Goal: Task Accomplishment & Management: Manage account settings

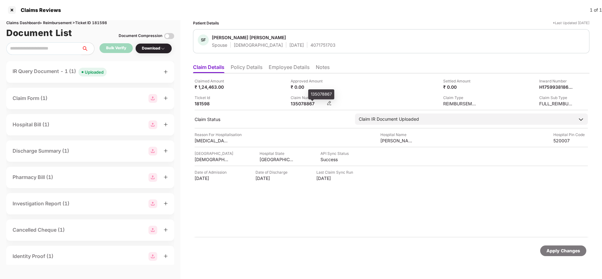
click at [305, 103] on div "135078867" at bounding box center [308, 104] width 35 height 6
copy div
click at [102, 69] on div "Uploaded" at bounding box center [94, 72] width 19 height 6
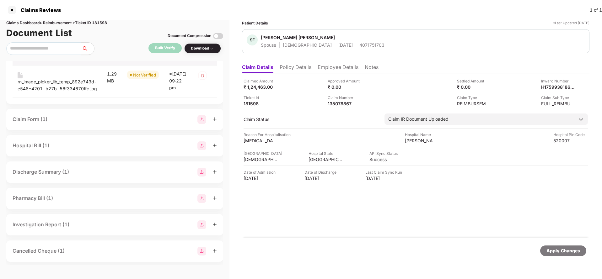
scroll to position [69, 0]
click at [41, 82] on div "rn_image_picker_lib_temp_892e743d-e548-4201-b27b-56f334670ffc.jpg" at bounding box center [57, 85] width 79 height 14
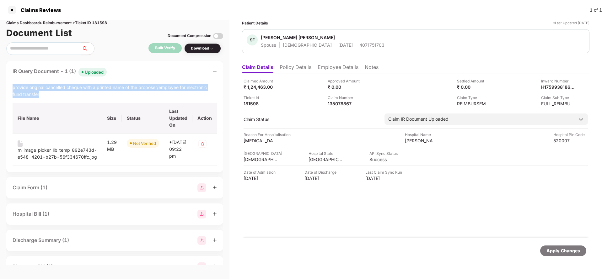
drag, startPoint x: 13, startPoint y: 89, endPoint x: 55, endPoint y: 98, distance: 42.9
click at [55, 98] on div "provide original cancelled cheque with a printed name of the proposer/employee …" at bounding box center [115, 125] width 204 height 82
copy div "provide original cancelled cheque with a printed name of the proposer/employee …"
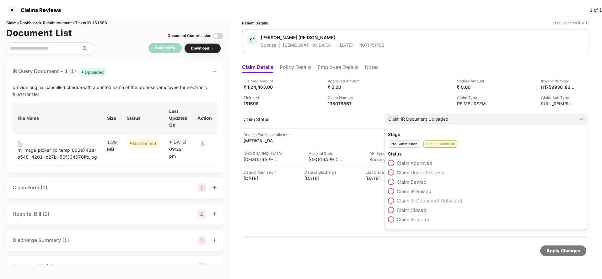
click at [416, 192] on span "Claim IR Raised" at bounding box center [414, 192] width 35 height 6
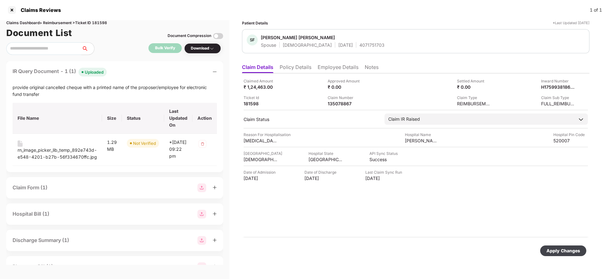
click at [560, 251] on div "Apply Changes" at bounding box center [563, 251] width 34 height 7
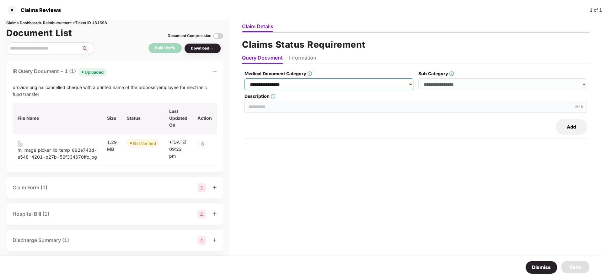
click at [316, 84] on select "**********" at bounding box center [329, 84] width 169 height 12
select select "**********"
click at [246, 78] on select "**********" at bounding box center [329, 84] width 169 height 12
click at [457, 81] on select "**********" at bounding box center [502, 84] width 169 height 12
select select "******"
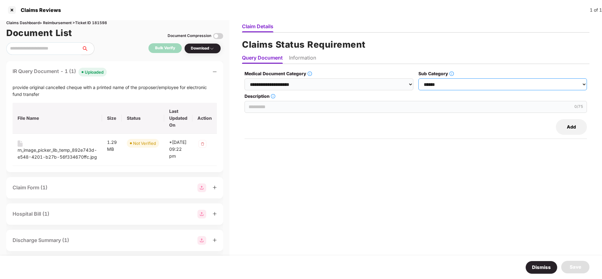
click at [419, 78] on select "**********" at bounding box center [502, 84] width 169 height 12
click at [296, 109] on input "Description" at bounding box center [416, 107] width 342 height 12
paste input "**********"
type input "**********"
click at [311, 58] on li "Information" at bounding box center [302, 59] width 27 height 9
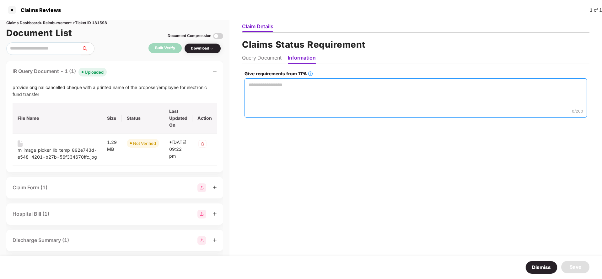
click at [309, 92] on textarea "Give requirements from TPA" at bounding box center [416, 97] width 342 height 39
paste textarea "**********"
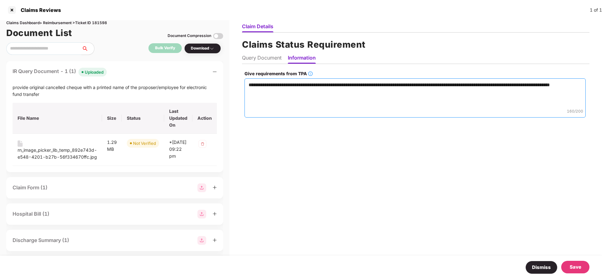
type textarea "**********"
click at [578, 266] on div "Save" at bounding box center [576, 268] width 12 height 8
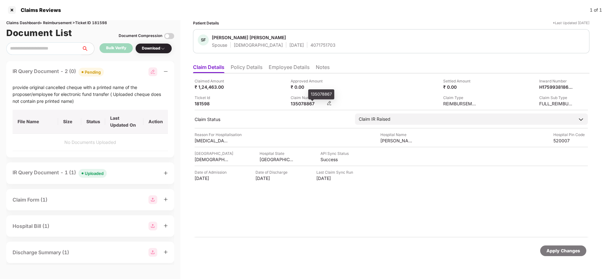
click at [307, 102] on div "135078867" at bounding box center [308, 104] width 35 height 6
copy div "135078867"
click at [310, 44] on div "4071751703" at bounding box center [322, 45] width 25 height 6
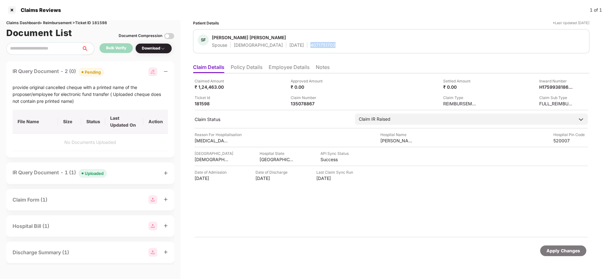
copy div "4071751703"
click at [259, 68] on li "Policy Details" at bounding box center [247, 68] width 32 height 9
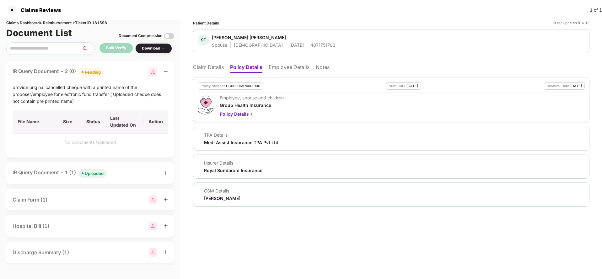
click at [216, 69] on li "Claim Details" at bounding box center [208, 68] width 31 height 9
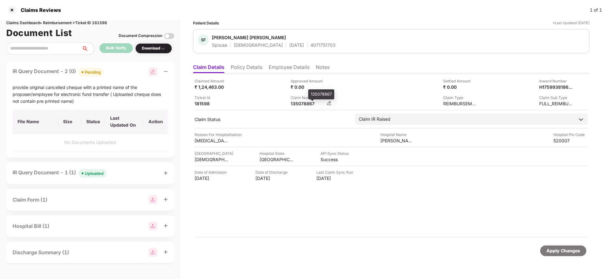
click at [294, 106] on div "135078867" at bounding box center [308, 104] width 35 height 6
copy div "135078867"
click at [310, 47] on div "4071751703" at bounding box center [322, 45] width 25 height 6
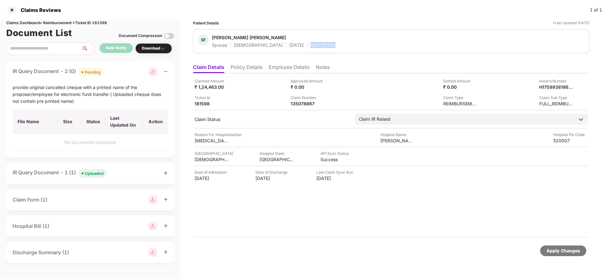
copy div "4071751703"
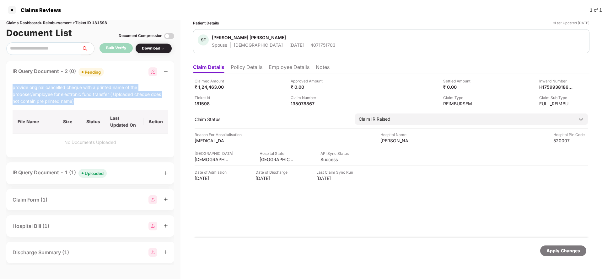
drag, startPoint x: 14, startPoint y: 89, endPoint x: 79, endPoint y: 103, distance: 66.9
click at [79, 103] on div "provide original cancelled cheque with a printed name of the proposer/employee …" at bounding box center [90, 94] width 155 height 21
copy div "provide original cancelled cheque with a printed name of the proposer/employee …"
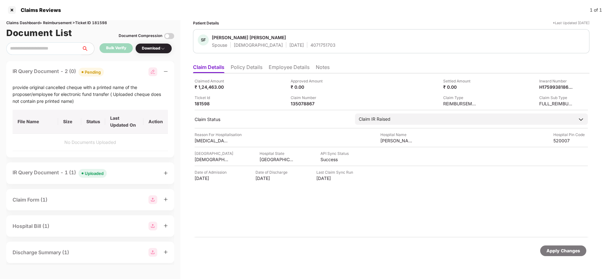
click at [566, 252] on div "Apply Changes" at bounding box center [563, 251] width 34 height 7
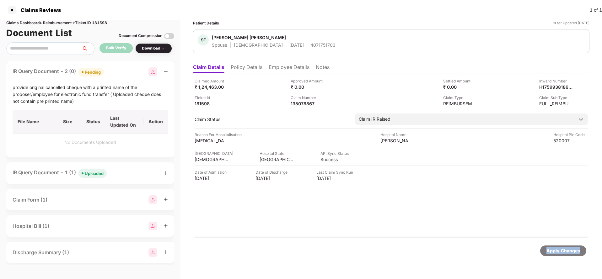
click at [566, 252] on div "Apply Changes" at bounding box center [563, 251] width 34 height 7
click at [104, 25] on div "Claims Dashboard > Reimbursement > Ticket ID 181598" at bounding box center [90, 23] width 168 height 6
copy div "181598"
click at [550, 248] on div "Apply Changes" at bounding box center [563, 251] width 34 height 7
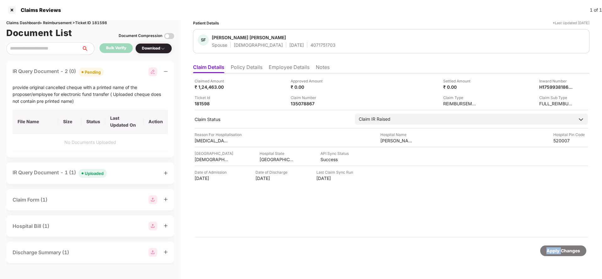
click at [550, 248] on div "Apply Changes" at bounding box center [563, 251] width 34 height 7
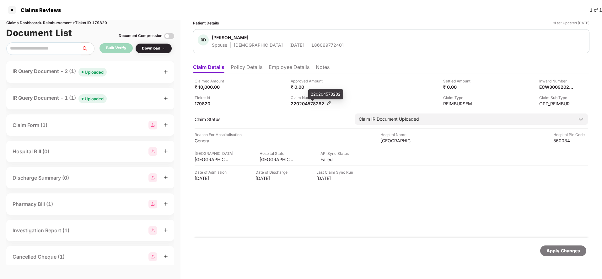
click at [311, 104] on div "220204578282" at bounding box center [308, 104] width 35 height 6
copy div
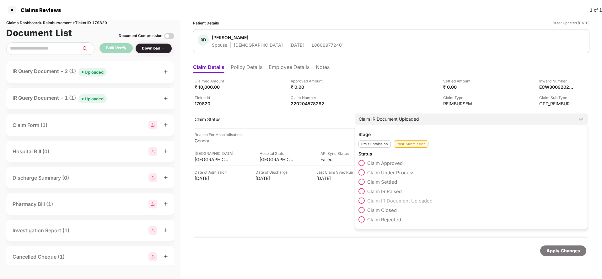
copy div
click at [378, 174] on span "Claim Under Process" at bounding box center [390, 173] width 47 height 6
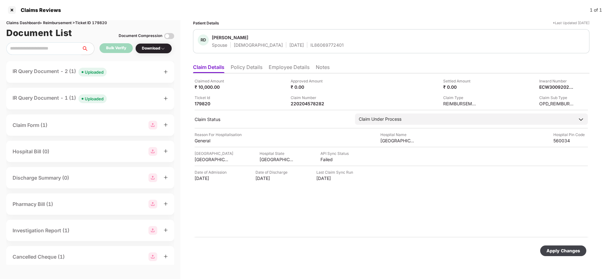
click at [557, 252] on div "Apply Changes" at bounding box center [563, 251] width 34 height 7
click at [95, 72] on div "Uploaded" at bounding box center [94, 72] width 19 height 6
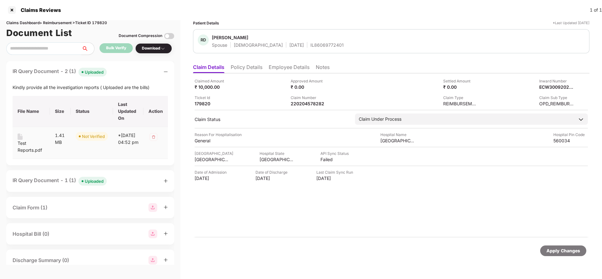
click at [25, 145] on div "Test Reports.pdf" at bounding box center [31, 147] width 27 height 14
click at [92, 182] on div "Uploaded" at bounding box center [94, 181] width 19 height 6
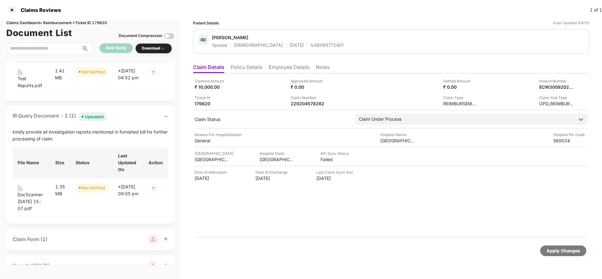
scroll to position [67, 0]
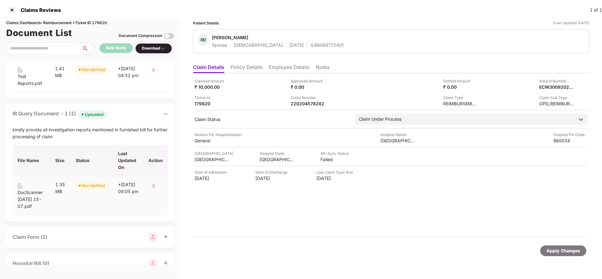
click at [24, 194] on div "DocScanner [DATE] 15-07.pdf" at bounding box center [32, 199] width 28 height 21
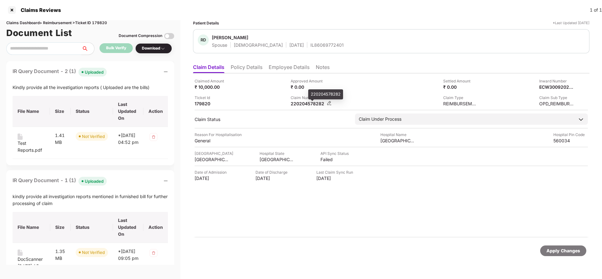
click at [307, 103] on div "220204578282" at bounding box center [308, 104] width 35 height 6
copy div "220204578282"
click at [310, 46] on div "IL86069772401" at bounding box center [326, 45] width 33 height 6
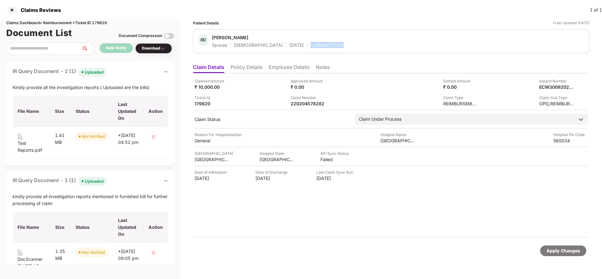
copy div "IL86069772401"
click at [253, 68] on li "Policy Details" at bounding box center [247, 68] width 32 height 9
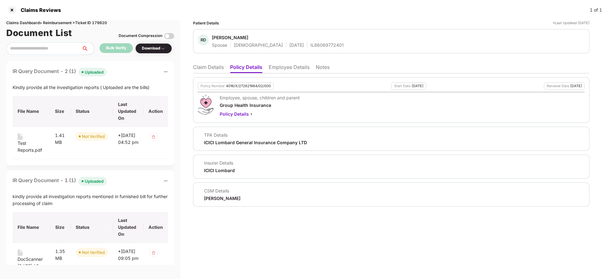
click at [211, 66] on li "Claim Details" at bounding box center [208, 68] width 31 height 9
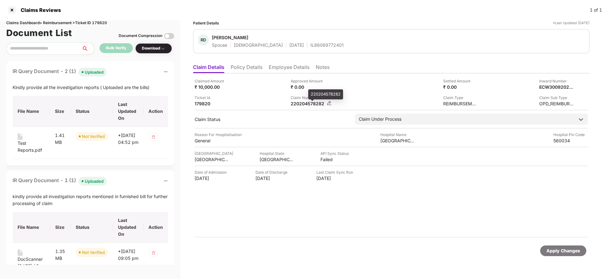
click at [306, 102] on div "220204578282" at bounding box center [308, 104] width 35 height 6
copy div "220204578282"
click at [310, 47] on div "IL86069772401" at bounding box center [326, 45] width 33 height 6
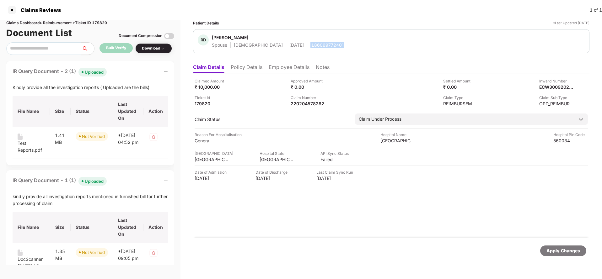
copy div "IL86069772401"
click at [562, 250] on div "Apply Changes" at bounding box center [563, 251] width 34 height 7
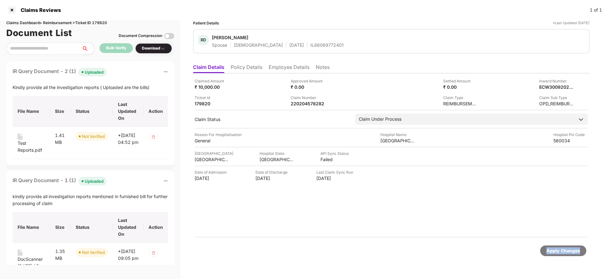
click at [562, 250] on div "Apply Changes" at bounding box center [563, 251] width 34 height 7
click at [99, 23] on div "Claims Dashboard > Reimbursement > Ticket ID 179820" at bounding box center [90, 23] width 168 height 6
copy div "179820"
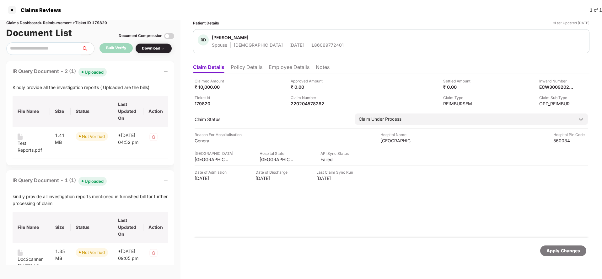
click at [569, 250] on div "Apply Changes" at bounding box center [563, 251] width 34 height 7
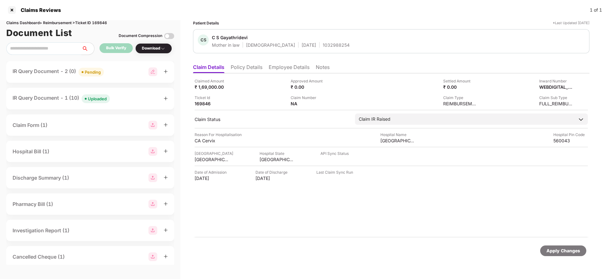
click at [242, 67] on li "Policy Details" at bounding box center [247, 68] width 32 height 9
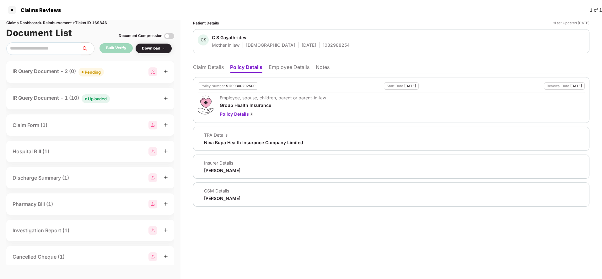
click at [205, 65] on li "Claim Details" at bounding box center [208, 68] width 31 height 9
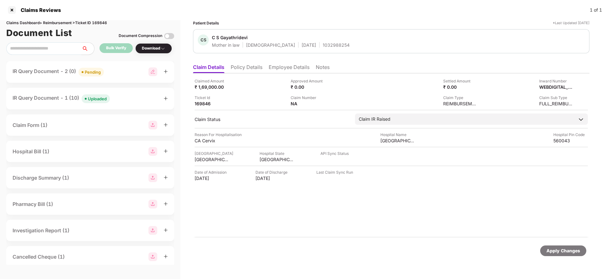
click at [323, 45] on div "1032988254" at bounding box center [336, 45] width 27 height 6
copy div "1032988254"
click at [97, 72] on div "Pending" at bounding box center [93, 72] width 16 height 6
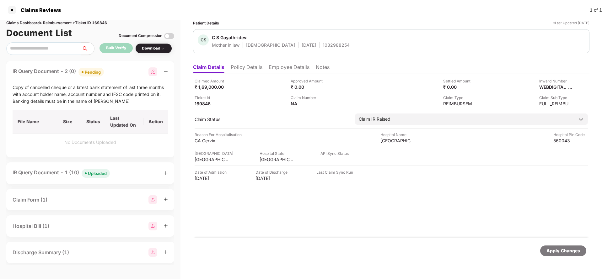
click at [251, 65] on li "Policy Details" at bounding box center [247, 68] width 32 height 9
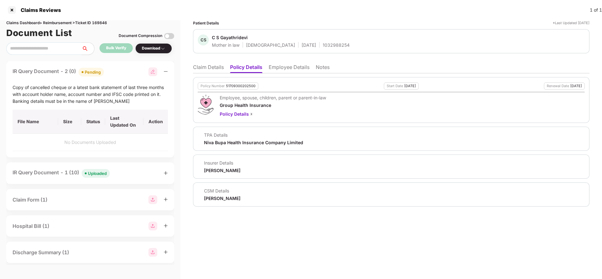
click at [207, 68] on li "Claim Details" at bounding box center [208, 68] width 31 height 9
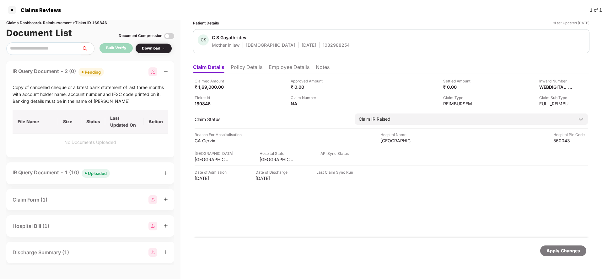
click at [323, 44] on div "1032988254" at bounding box center [336, 45] width 27 height 6
copy div "1032988254"
click at [47, 172] on div "IR Query Document - 1 (10) Uploaded" at bounding box center [61, 173] width 97 height 9
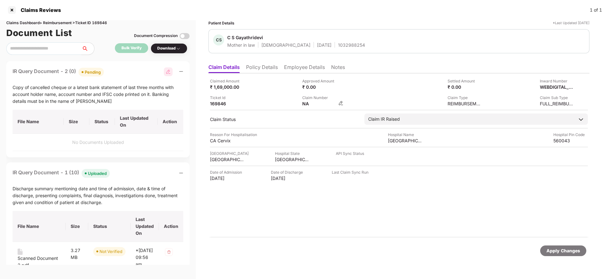
click at [341, 103] on img at bounding box center [340, 103] width 5 height 5
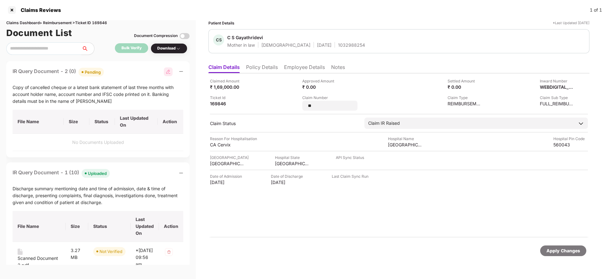
type input "*"
type input "**********"
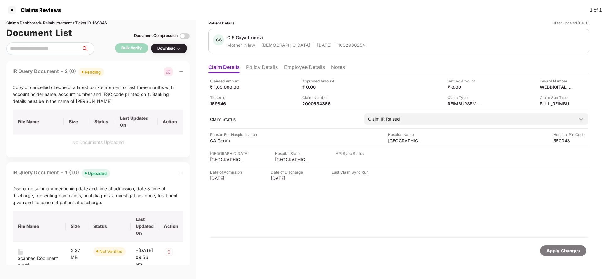
click at [562, 249] on div "Apply Changes" at bounding box center [563, 251] width 34 height 7
click at [563, 253] on div "Apply Changes" at bounding box center [563, 251] width 34 height 7
click at [572, 251] on div "Apply Changes" at bounding box center [563, 251] width 34 height 7
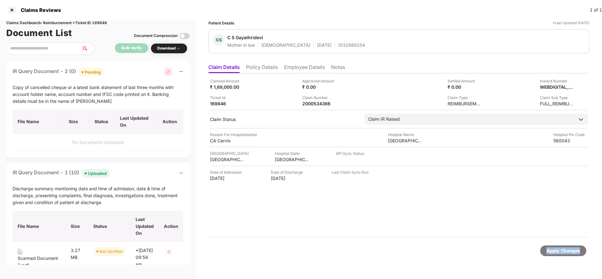
click at [572, 251] on div "Apply Changes" at bounding box center [563, 251] width 34 height 7
click at [556, 249] on div "Apply Changes" at bounding box center [563, 251] width 34 height 7
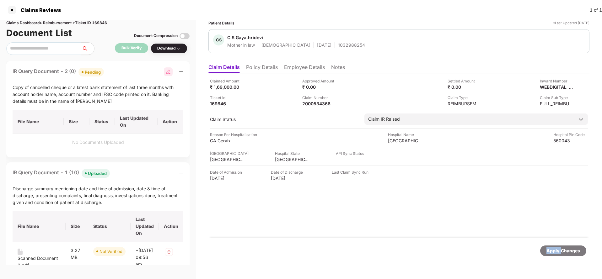
click at [556, 249] on div "Apply Changes" at bounding box center [563, 251] width 34 height 7
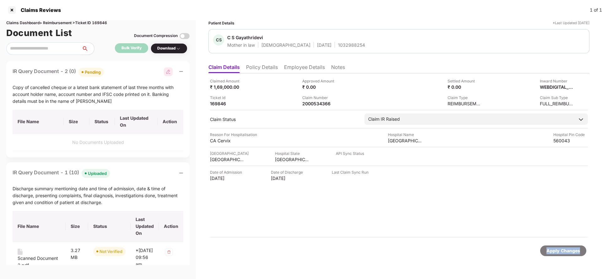
click at [556, 249] on div "Apply Changes" at bounding box center [563, 251] width 34 height 7
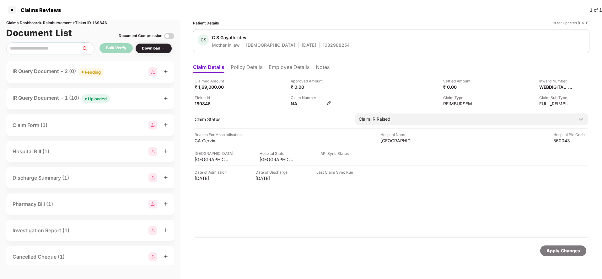
click at [330, 104] on img at bounding box center [329, 103] width 5 height 5
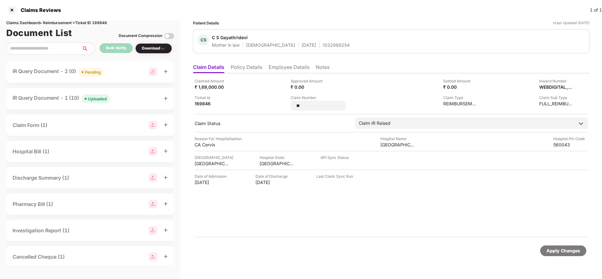
type input "*"
type input "**********"
click at [560, 252] on div "Apply Changes" at bounding box center [563, 251] width 34 height 7
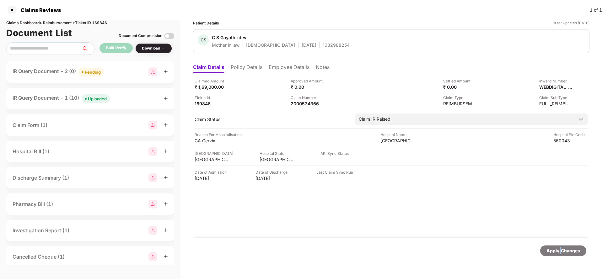
click at [560, 252] on div "Apply Changes" at bounding box center [563, 251] width 34 height 7
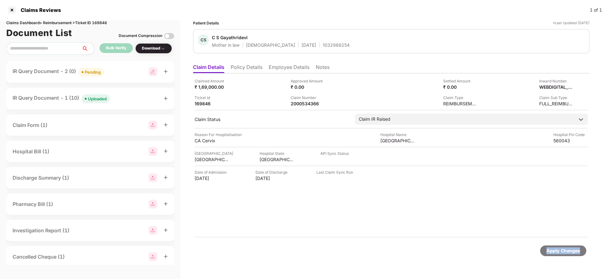
click at [560, 252] on div "Apply Changes" at bounding box center [563, 251] width 34 height 7
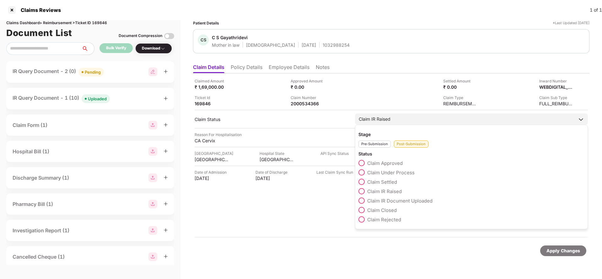
click at [390, 191] on span "Claim IR Raised" at bounding box center [384, 192] width 35 height 6
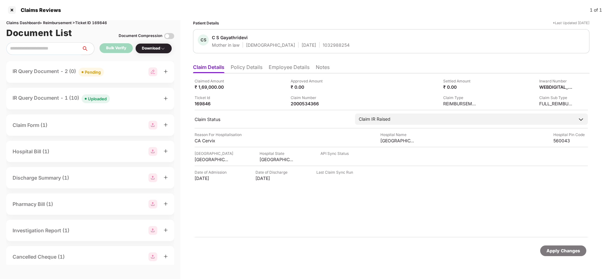
click at [91, 72] on div "Pending" at bounding box center [93, 72] width 16 height 6
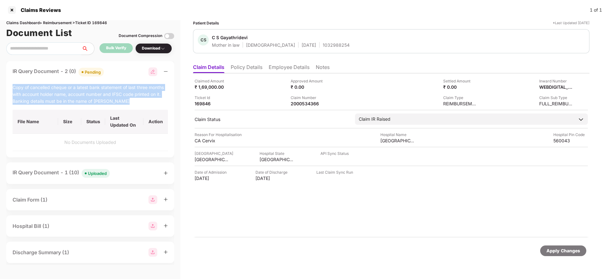
drag, startPoint x: 11, startPoint y: 87, endPoint x: 132, endPoint y: 101, distance: 122.0
click at [132, 101] on div "IR Query Document - 2 (0) Pending Copy of cancelled cheque or a latest bank sta…" at bounding box center [90, 109] width 168 height 96
copy div "Copy of cancelled cheque or a latest bank statement of last three months with a…"
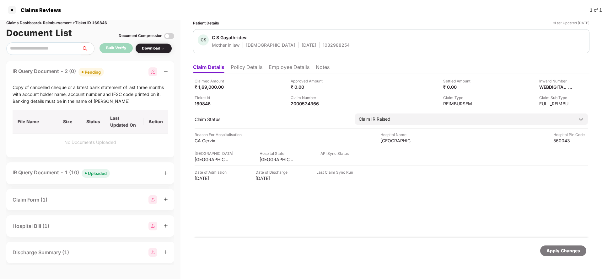
click at [374, 227] on div "Claimed Amount ₹ 1,69,000.00 Approved Amount ₹ 0.00 Settled Amount ₹ 0.00 Inwar…" at bounding box center [391, 155] width 396 height 164
click at [552, 248] on div "Apply Changes" at bounding box center [563, 251] width 34 height 7
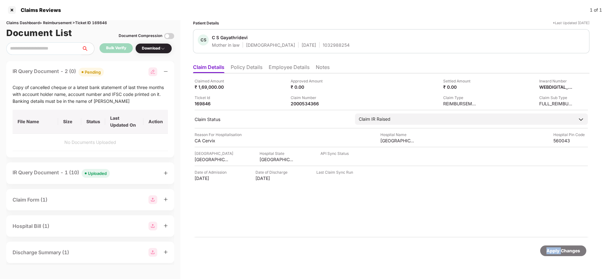
click at [552, 248] on div "Apply Changes" at bounding box center [563, 251] width 34 height 7
click at [106, 22] on div "Claims Dashboard > Reimbursement > Ticket ID 169846" at bounding box center [90, 23] width 168 height 6
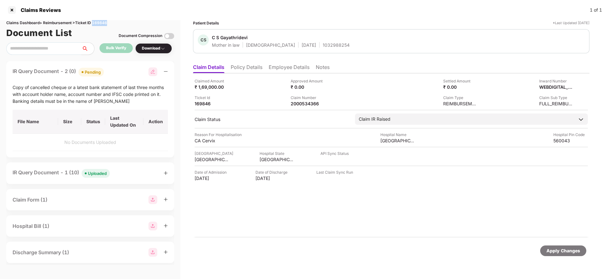
click at [106, 22] on div "Claims Dashboard > Reimbursement > Ticket ID 169846" at bounding box center [90, 23] width 168 height 6
copy div "169846"
click at [557, 251] on div "Apply Changes" at bounding box center [563, 251] width 34 height 7
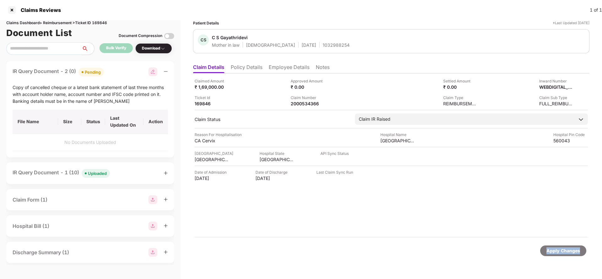
click at [557, 251] on div "Apply Changes" at bounding box center [563, 251] width 34 height 7
click at [567, 251] on div "Apply Changes" at bounding box center [563, 251] width 34 height 7
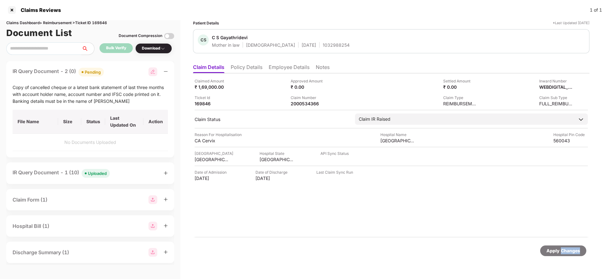
click at [567, 251] on div "Apply Changes" at bounding box center [563, 251] width 34 height 7
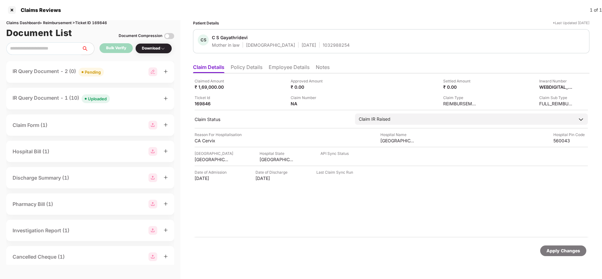
click at [561, 255] on div "Apply Changes" at bounding box center [563, 251] width 46 height 11
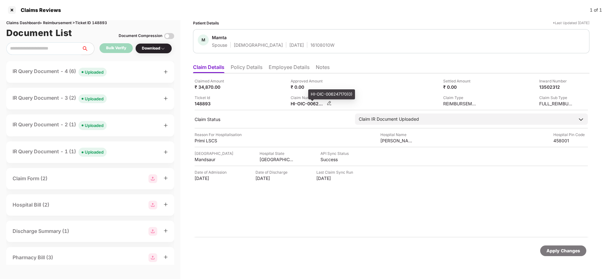
click at [307, 103] on div "HI-OIC-006247170(0)" at bounding box center [308, 104] width 35 height 6
copy div
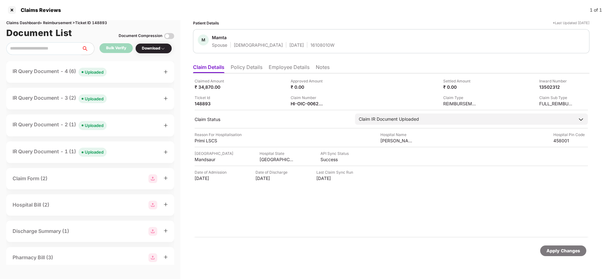
click at [554, 251] on div "Apply Changes" at bounding box center [563, 251] width 34 height 7
click at [103, 24] on div "Claims Dashboard > Reimbursement > Ticket ID 148893" at bounding box center [90, 23] width 168 height 6
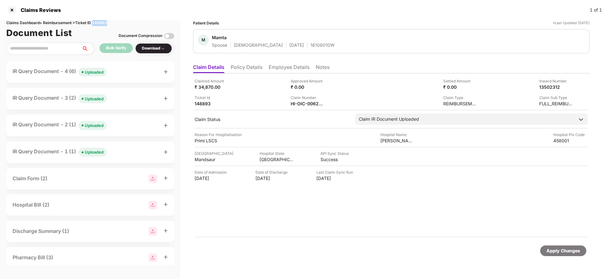
click at [103, 24] on div "Claims Dashboard > Reimbursement > Ticket ID 148893" at bounding box center [90, 23] width 168 height 6
copy div "148893"
click at [562, 252] on div "Apply Changes" at bounding box center [563, 251] width 34 height 7
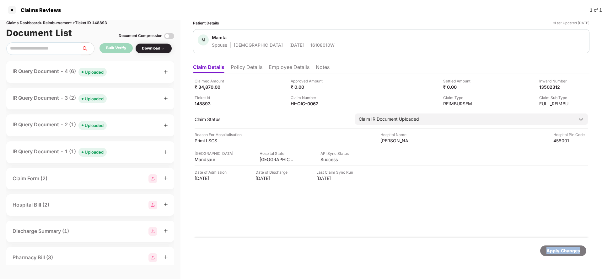
click at [562, 252] on div "Apply Changes" at bounding box center [563, 251] width 34 height 7
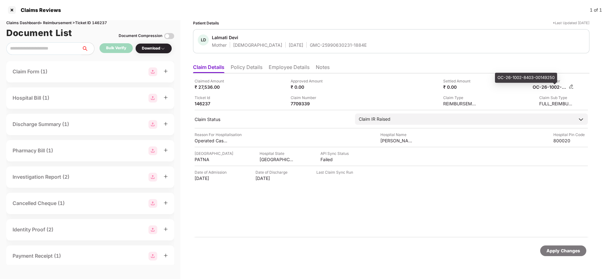
click at [554, 89] on div "OC-26-1002-8403-00149250" at bounding box center [550, 87] width 35 height 6
copy div
click at [310, 46] on div "GMC-25990630231-1884E" at bounding box center [338, 45] width 57 height 6
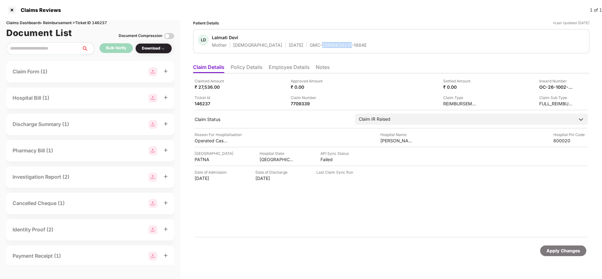
click at [310, 46] on div "GMC-25990630231-1884E" at bounding box center [338, 45] width 57 height 6
copy div "GMC-25990630231-1884E"
click at [555, 246] on div "Apply Changes" at bounding box center [563, 251] width 46 height 11
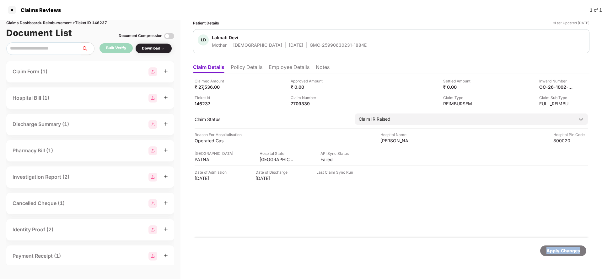
click at [555, 246] on div "Apply Changes" at bounding box center [563, 251] width 46 height 11
click at [102, 25] on div "Claims Dashboard > Reimbursement > Ticket ID 146237" at bounding box center [90, 23] width 168 height 6
copy div "146237"
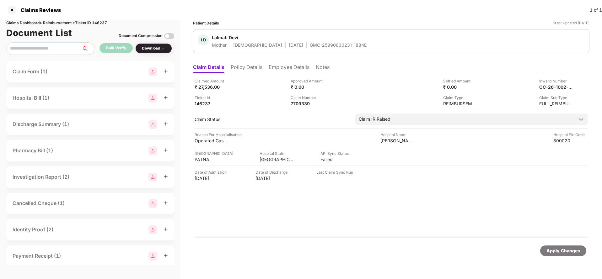
click at [574, 249] on div "Apply Changes" at bounding box center [563, 251] width 34 height 7
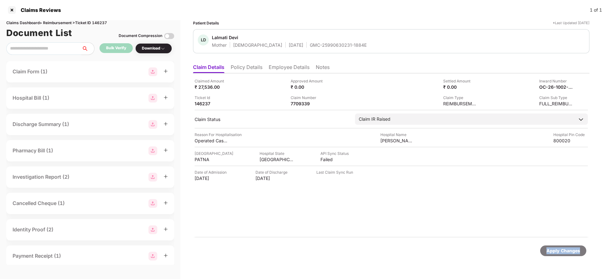
click at [574, 249] on div "Apply Changes" at bounding box center [563, 251] width 34 height 7
click at [566, 246] on div "Apply Changes" at bounding box center [563, 251] width 46 height 11
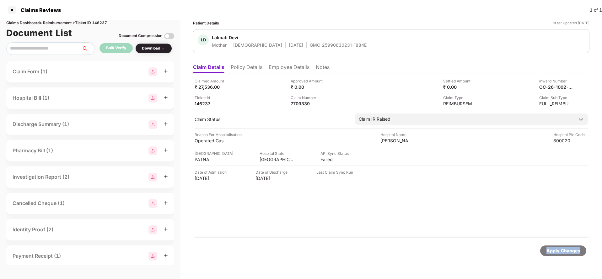
click at [566, 246] on div "Apply Changes" at bounding box center [563, 251] width 46 height 11
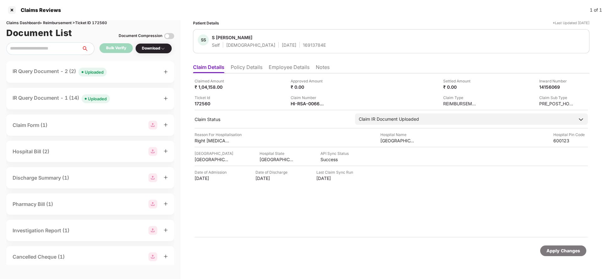
click at [306, 108] on div "Claimed Amount ₹ 1,04,158.00 Approved Amount ₹ 0.00 Settled Amount ₹ 0.00 Inwar…" at bounding box center [391, 155] width 396 height 164
click at [299, 103] on div "HI-RSA-006617628(0)" at bounding box center [308, 104] width 35 height 6
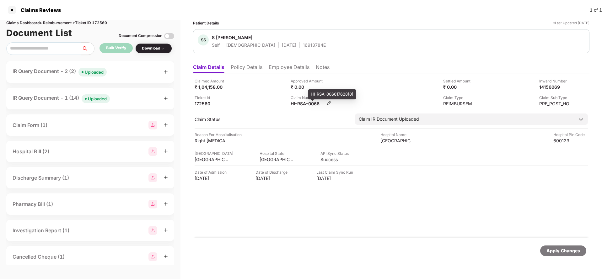
copy div
click at [89, 75] on span "Uploaded" at bounding box center [92, 72] width 28 height 9
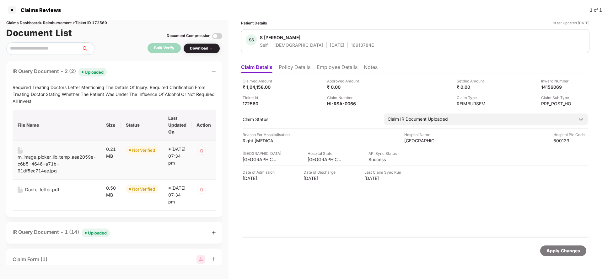
click at [34, 166] on div "rn_image_picker_lib_temp_aea2059e-c6b5-4646-a71b-91df5ec714ee.jpg" at bounding box center [57, 164] width 78 height 21
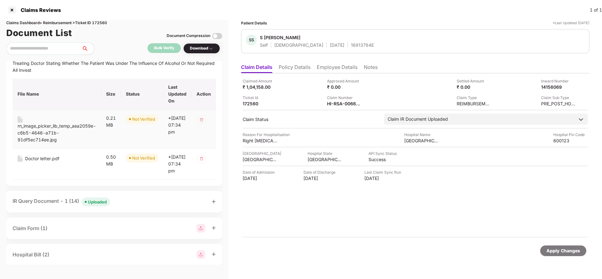
scroll to position [36, 0]
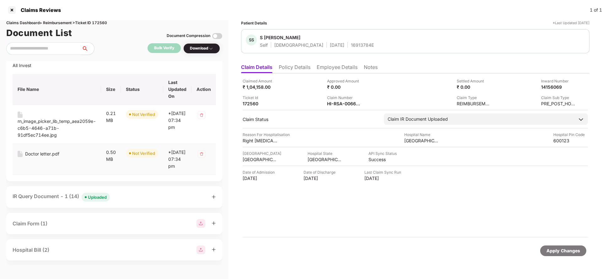
click at [33, 153] on div "Doctor letter.pdf" at bounding box center [42, 154] width 34 height 7
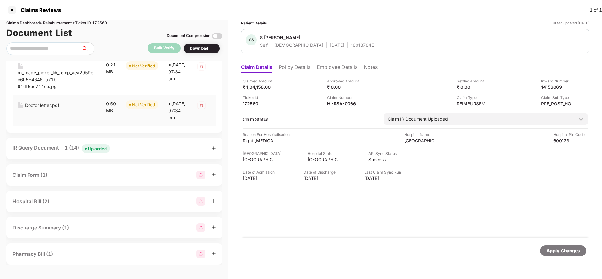
scroll to position [89, 0]
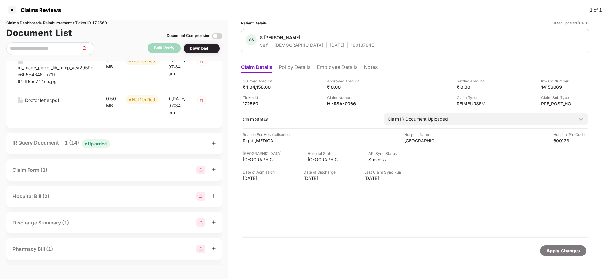
click at [91, 147] on div "Uploaded" at bounding box center [97, 144] width 19 height 6
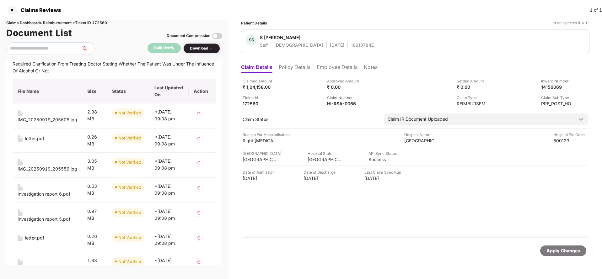
scroll to position [185, 0]
click at [39, 123] on div "IMG_20250919_205608.jpg" at bounding box center [48, 119] width 60 height 7
click at [33, 142] on div "letter.pdf" at bounding box center [34, 138] width 19 height 7
click at [31, 172] on div "IMG_20250919_205556.jpg" at bounding box center [48, 168] width 60 height 7
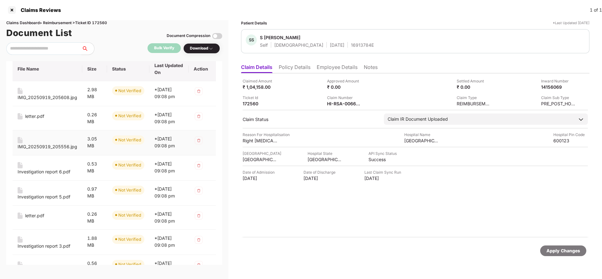
scroll to position [212, 0]
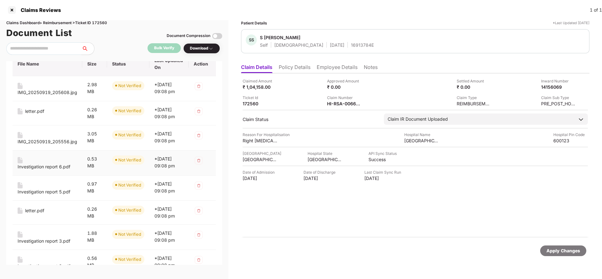
click at [46, 176] on td "Investigation report 6.pdf" at bounding box center [48, 163] width 70 height 25
click at [40, 170] on div "Investigation report 6.pdf" at bounding box center [44, 167] width 53 height 7
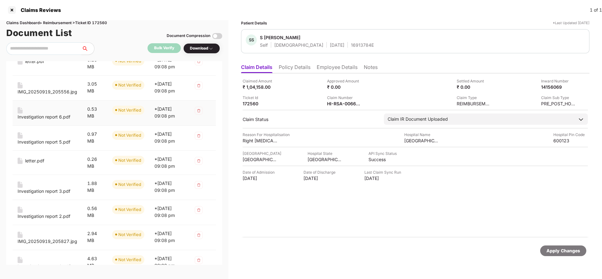
scroll to position [263, 0]
click at [42, 145] on div "Investigation report 5.pdf" at bounding box center [44, 141] width 53 height 7
click at [28, 164] on div "letter.pdf" at bounding box center [34, 160] width 19 height 7
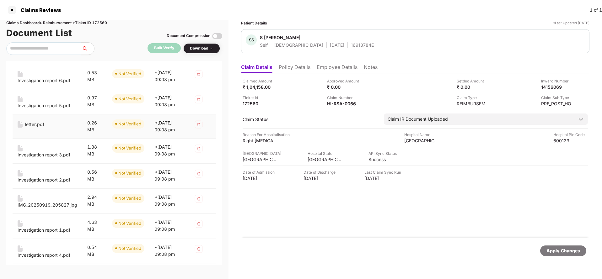
scroll to position [307, 0]
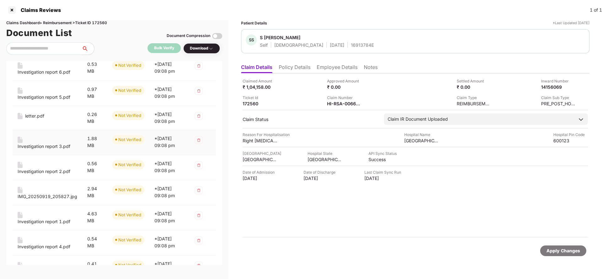
click at [45, 150] on div "Investigation report 3.pdf" at bounding box center [44, 146] width 53 height 7
click at [35, 175] on div "Investigation report 2.pdf" at bounding box center [44, 171] width 53 height 7
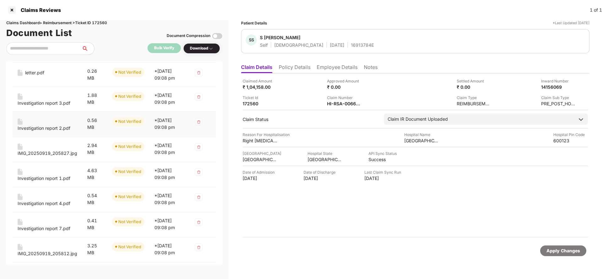
scroll to position [363, 0]
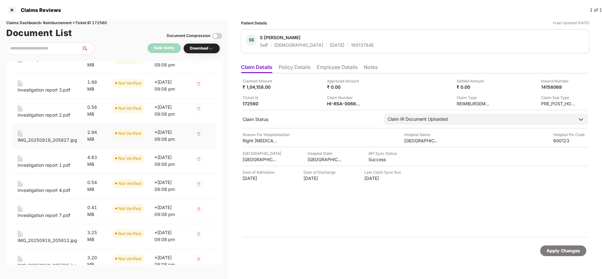
click at [35, 144] on div "IMG_20250919_205827.jpg" at bounding box center [48, 140] width 60 height 7
click at [43, 169] on div "Investigation report 1.pdf" at bounding box center [44, 165] width 53 height 7
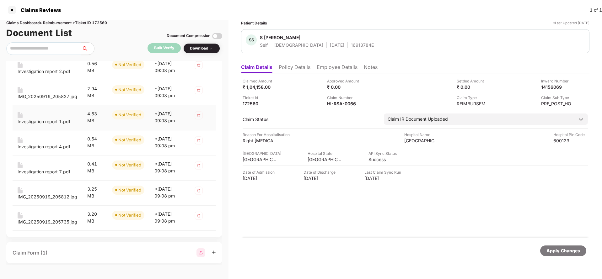
scroll to position [419, 0]
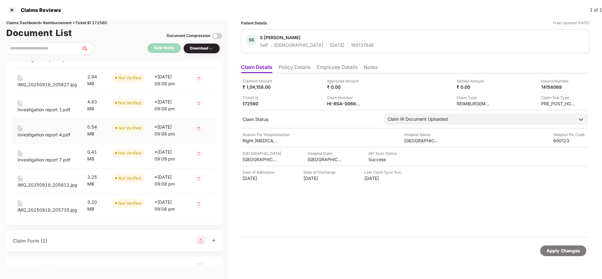
click at [51, 138] on div "Investigation report 4.pdf" at bounding box center [44, 135] width 53 height 7
click at [46, 164] on div "Investigation report 7.pdf" at bounding box center [44, 160] width 53 height 7
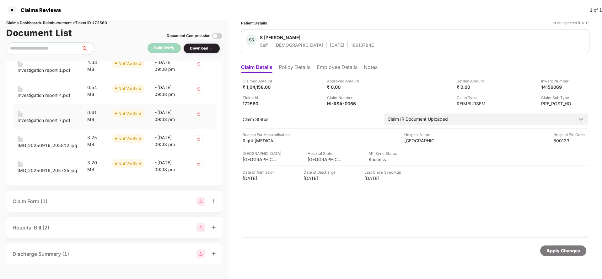
scroll to position [464, 0]
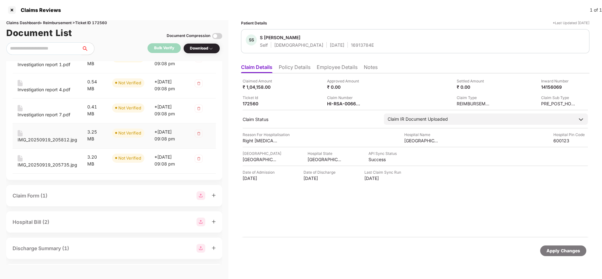
click at [40, 143] on div "IMG_20250919_205812.jpg" at bounding box center [48, 136] width 60 height 13
click at [40, 143] on div "IMG_20250919_205812.jpg" at bounding box center [48, 140] width 60 height 7
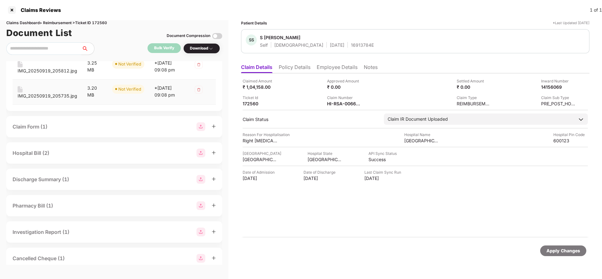
click at [35, 99] on div "IMG_20250919_205735.jpg" at bounding box center [48, 96] width 60 height 7
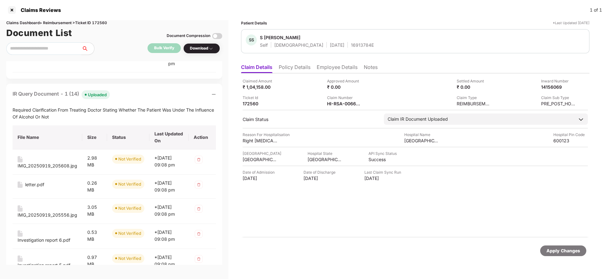
scroll to position [0, 0]
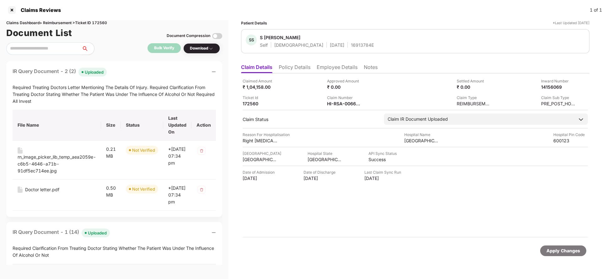
click at [354, 227] on div "Claimed Amount ₹ 1,04,158.00 Approved Amount ₹ 0.00 Settled Amount ₹ 0.00 Inwar…" at bounding box center [415, 155] width 348 height 164
click at [368, 253] on div "Apply Changes" at bounding box center [415, 251] width 342 height 11
click at [338, 104] on div "HI-RSA-006617628(0)" at bounding box center [344, 104] width 35 height 6
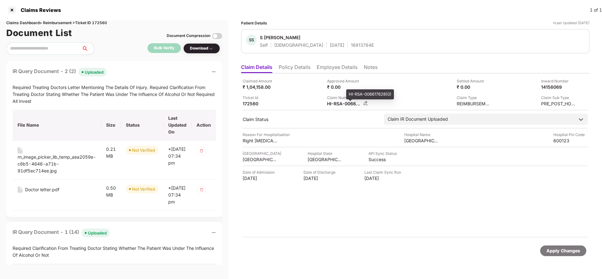
copy div
click at [351, 47] on div "16913784E" at bounding box center [362, 45] width 23 height 6
copy div "16913784E"
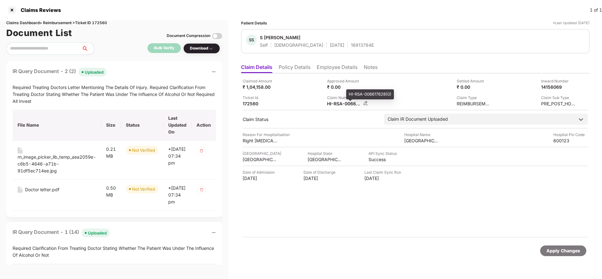
click at [334, 103] on div "HI-RSA-006617628(0)" at bounding box center [344, 104] width 35 height 6
copy div
click at [351, 43] on div "16913784E" at bounding box center [362, 45] width 23 height 6
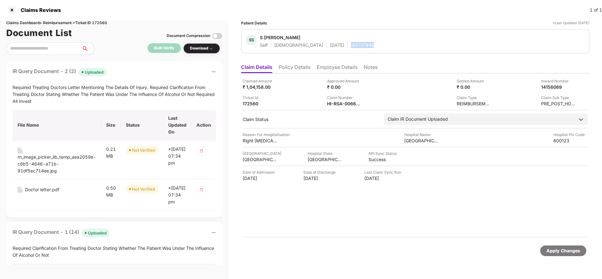
click at [351, 43] on div "16913784E" at bounding box center [362, 45] width 23 height 6
copy div "16913784E"
click at [563, 252] on div "Apply Changes" at bounding box center [563, 251] width 34 height 7
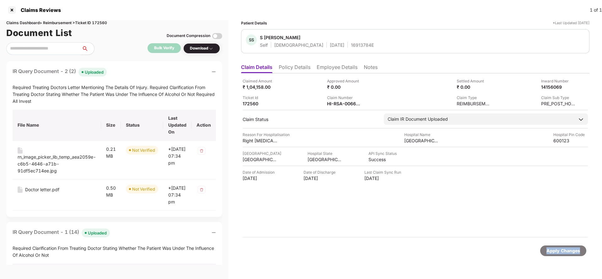
click at [563, 252] on div "Apply Changes" at bounding box center [563, 251] width 34 height 7
click at [104, 21] on div "Claims Dashboard > Reimbursement > Ticket ID 172560" at bounding box center [114, 23] width 216 height 6
copy div "172560"
click at [565, 252] on div "Apply Changes" at bounding box center [563, 251] width 34 height 7
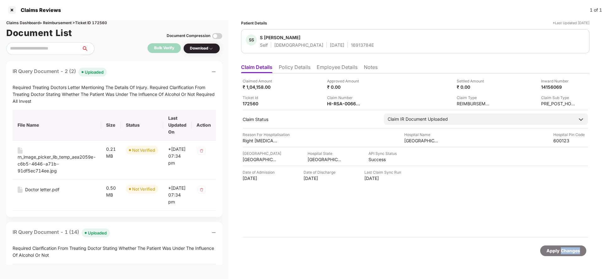
click at [565, 252] on div "Apply Changes" at bounding box center [563, 251] width 34 height 7
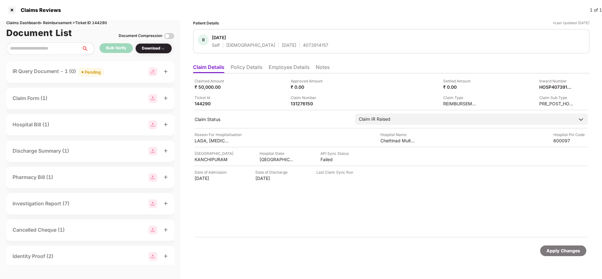
click at [104, 23] on div "Claims Dashboard > Reimbursement > Ticket ID 144290" at bounding box center [90, 23] width 168 height 6
copy div "144290"
click at [561, 247] on div "Apply Changes" at bounding box center [563, 251] width 46 height 11
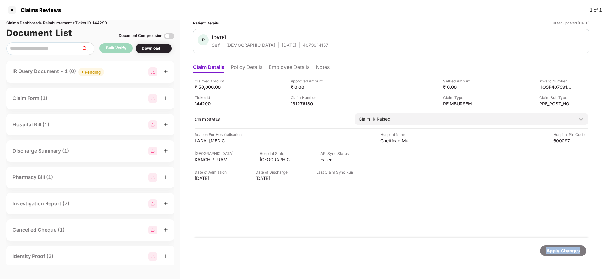
click at [561, 247] on div "Apply Changes" at bounding box center [563, 251] width 46 height 11
click at [103, 25] on div "Claims Dashboard > Reimbursement > Ticket ID 170743" at bounding box center [90, 23] width 168 height 6
copy div "170743"
click at [572, 248] on div "Apply Changes" at bounding box center [563, 251] width 34 height 7
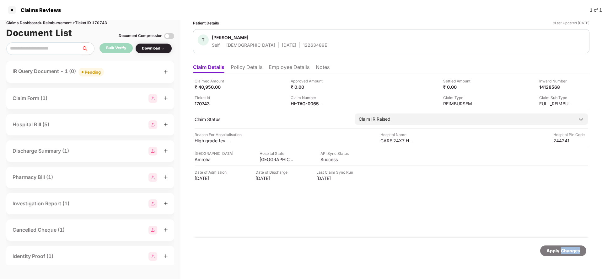
click at [572, 248] on div "Apply Changes" at bounding box center [563, 251] width 34 height 7
click at [100, 20] on div "Claims Dashboard > Reimbursement > Ticket ID 142891" at bounding box center [90, 23] width 168 height 6
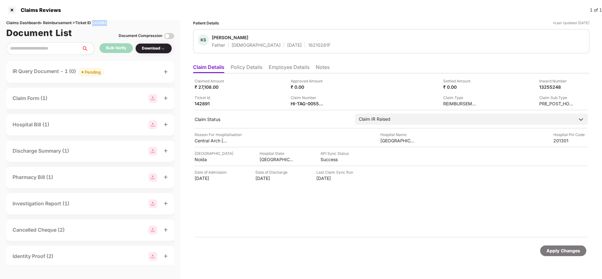
copy div "142891"
click at [559, 250] on div "Apply Changes" at bounding box center [563, 251] width 34 height 7
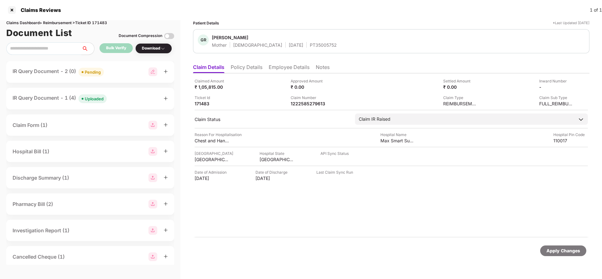
click at [102, 22] on div "Claims Dashboard > Reimbursement > Ticket ID 171483" at bounding box center [90, 23] width 168 height 6
copy div "171483"
click at [547, 251] on div "Apply Changes" at bounding box center [563, 251] width 34 height 7
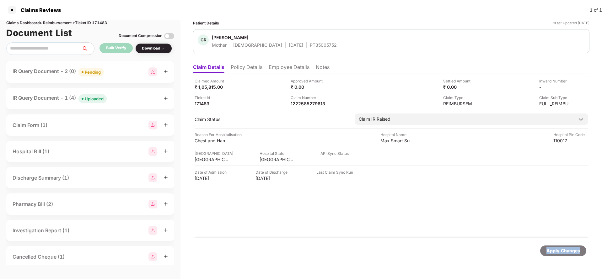
click at [547, 251] on div "Apply Changes" at bounding box center [563, 251] width 34 height 7
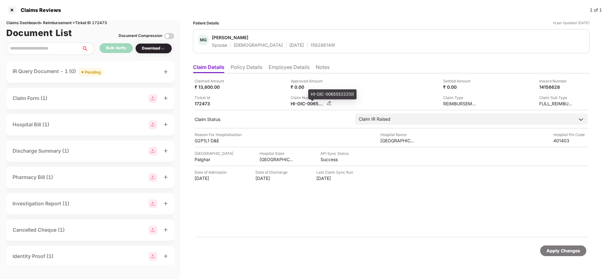
click at [301, 103] on div "HI-OIC-006555222(0)" at bounding box center [308, 104] width 35 height 6
click at [100, 22] on div "Claims Dashboard > Reimbursement > Ticket ID 172473" at bounding box center [90, 23] width 168 height 6
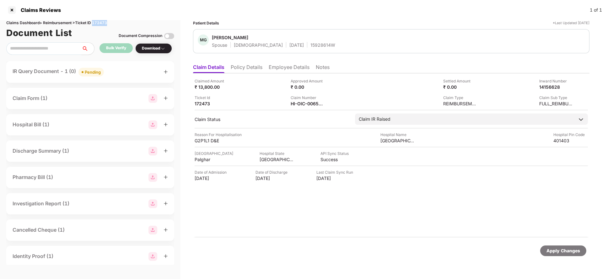
copy div "172473"
click at [547, 251] on div "Apply Changes" at bounding box center [563, 251] width 34 height 7
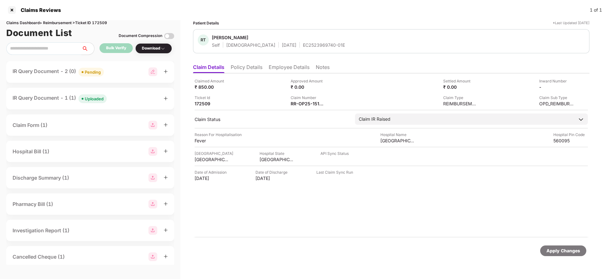
click at [106, 26] on div "Document List Document Compression" at bounding box center [90, 33] width 168 height 14
click at [104, 24] on div "Claims Dashboard > Reimbursement > Ticket ID 172509" at bounding box center [90, 23] width 168 height 6
copy div "172509"
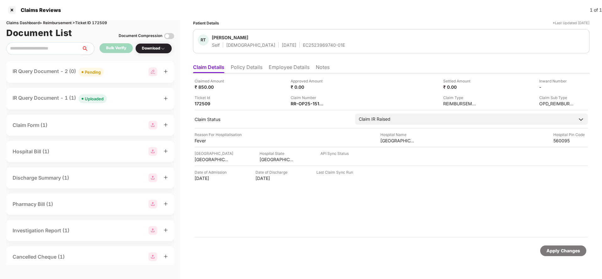
click at [553, 246] on div "Apply Changes" at bounding box center [563, 251] width 46 height 11
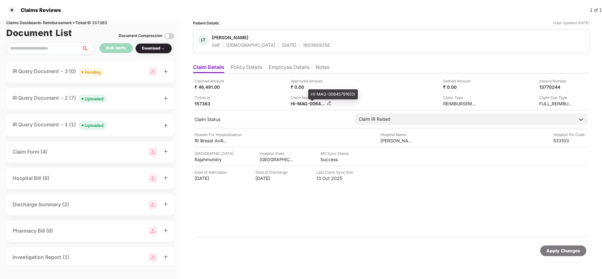
click at [299, 104] on div "HI-MAG-006457916(0)" at bounding box center [308, 104] width 35 height 6
copy div
click at [303, 47] on div "16036692SE" at bounding box center [316, 45] width 27 height 6
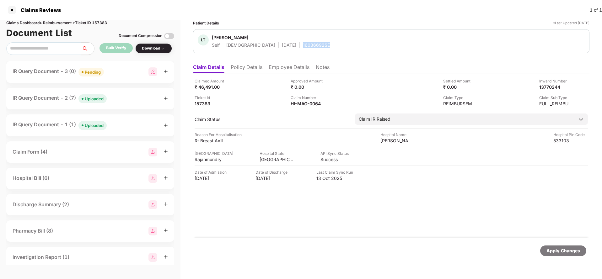
click at [303, 47] on div "16036692SE" at bounding box center [316, 45] width 27 height 6
copy div "16036692SE"
click at [303, 103] on div "HI-MAG-006457916(0)" at bounding box center [308, 104] width 35 height 6
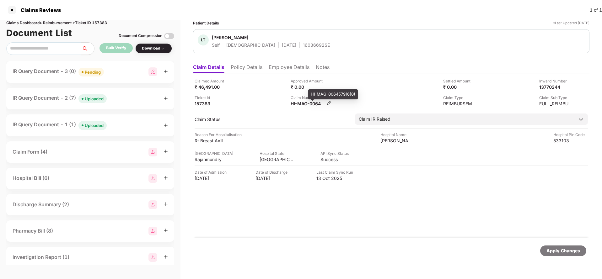
click at [303, 103] on div "HI-MAG-006457916(0)" at bounding box center [308, 104] width 35 height 6
copy div
click at [303, 45] on div "16036692SE" at bounding box center [316, 45] width 27 height 6
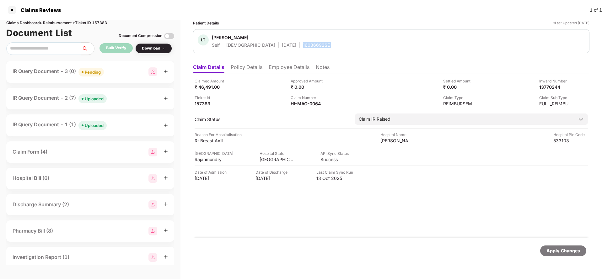
copy div "16036692SE"
click at [559, 250] on div "Apply Changes" at bounding box center [563, 251] width 34 height 7
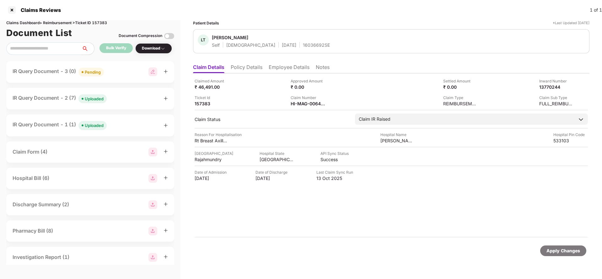
click at [100, 19] on div "Claims Reviews 1 of 1" at bounding box center [301, 10] width 602 height 20
click at [102, 23] on div "Claims Dashboard > Reimbursement > Ticket ID 157383" at bounding box center [90, 23] width 168 height 6
copy div "157383"
